Goal: Complete application form

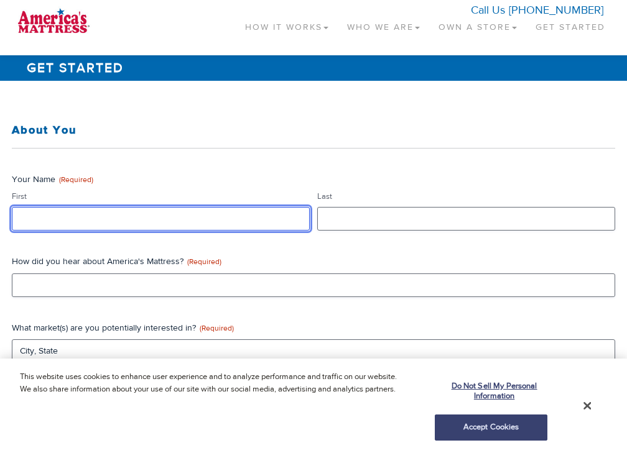
type input "data"
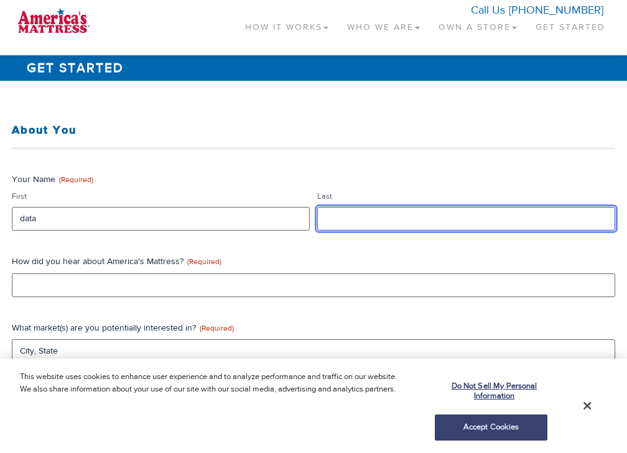
type input "data"
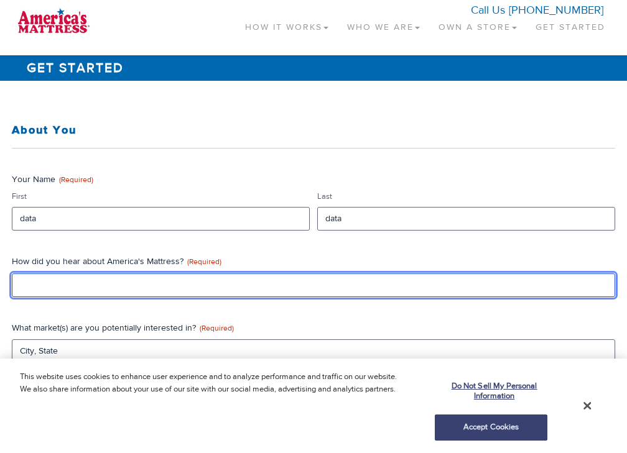
type input "data"
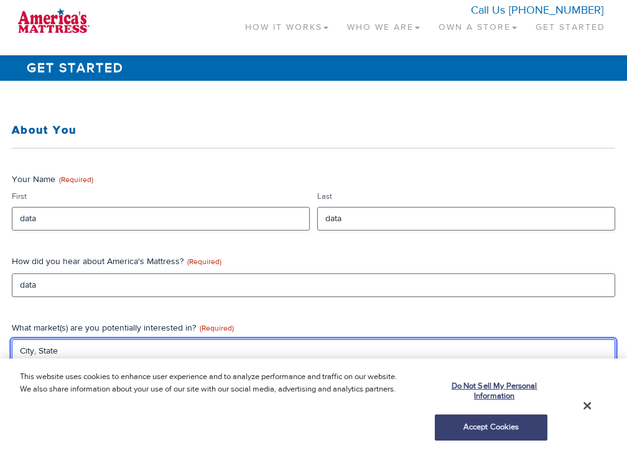
type input "CA"
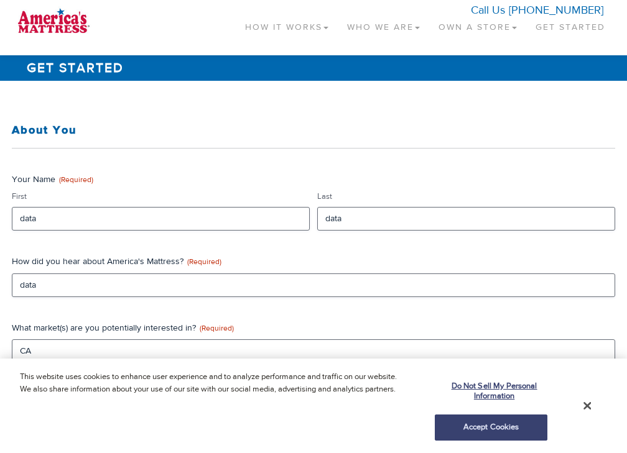
type input "data"
type textarea "data"
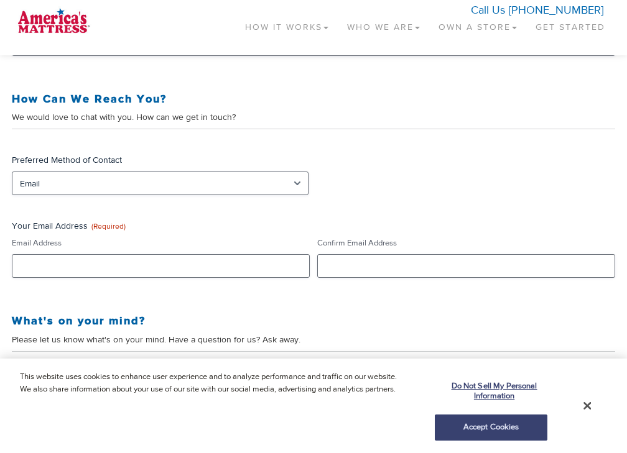
click at [119, 226] on span "(Required)" at bounding box center [108, 226] width 34 height 10
